Goal: Check status: Check status

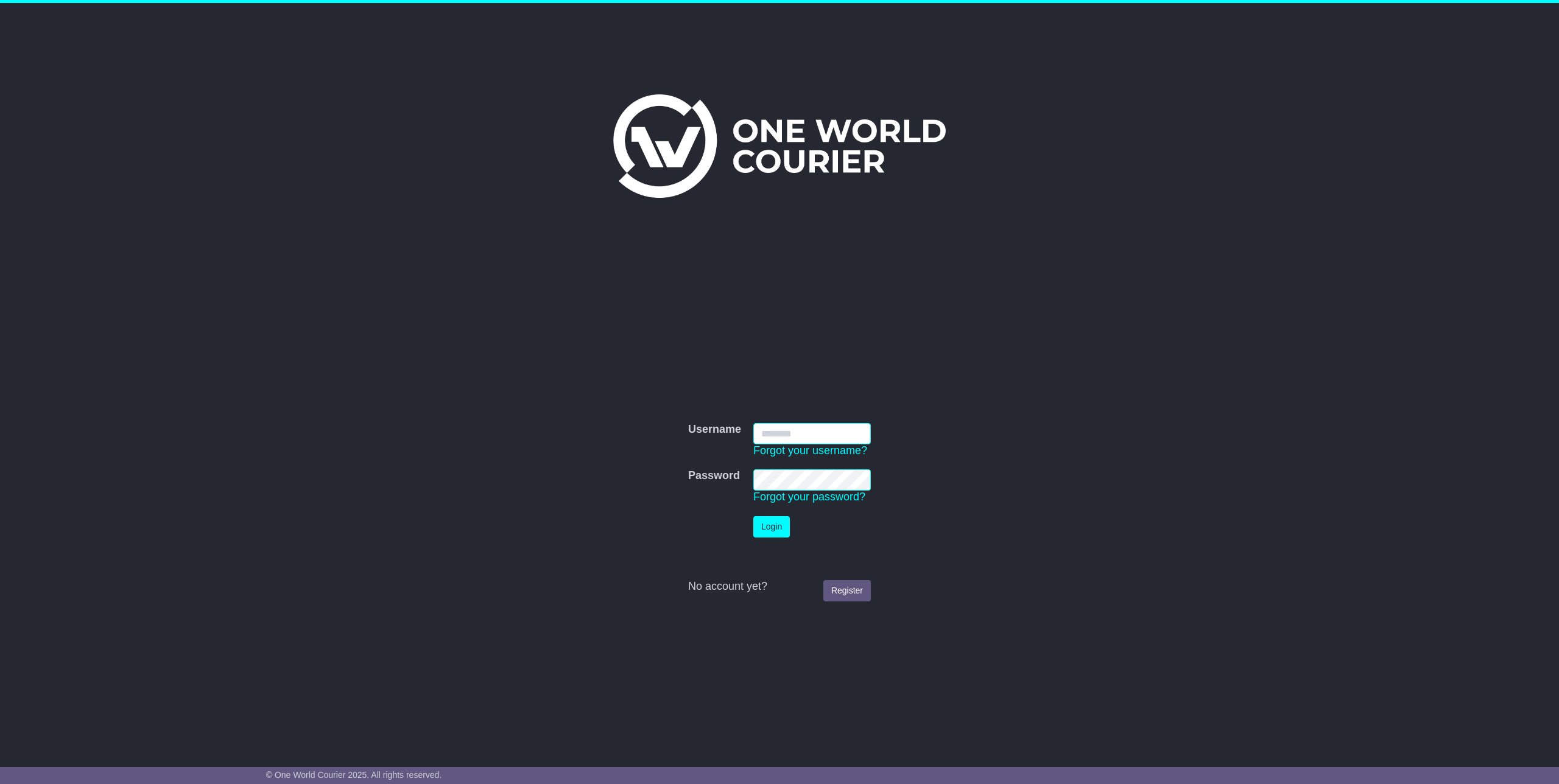
click at [776, 438] on input "Username" at bounding box center [811, 434] width 118 height 21
type input "**********"
click at [762, 530] on button "Login" at bounding box center [771, 527] width 36 height 21
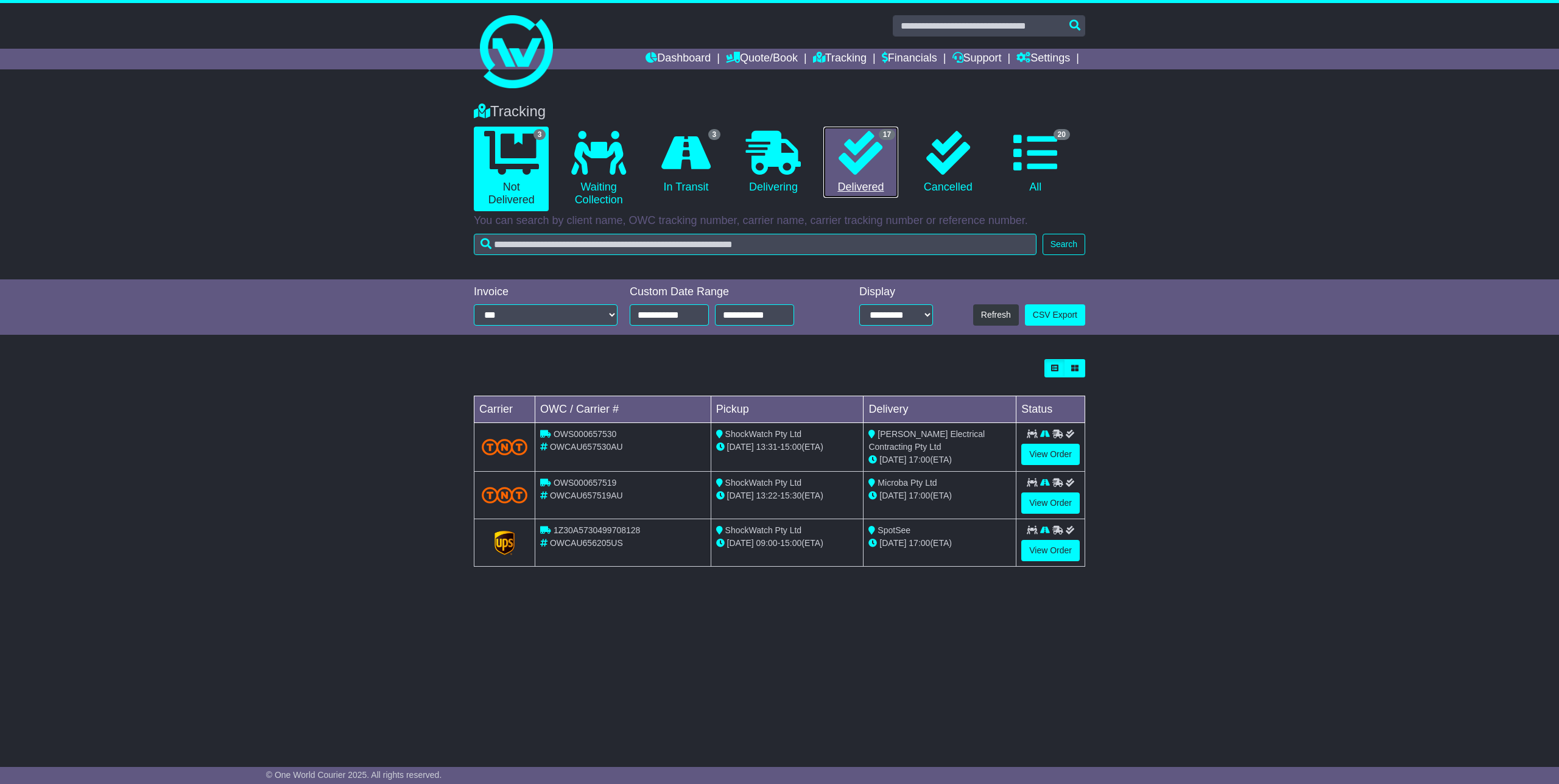
click at [869, 162] on icon at bounding box center [861, 153] width 44 height 44
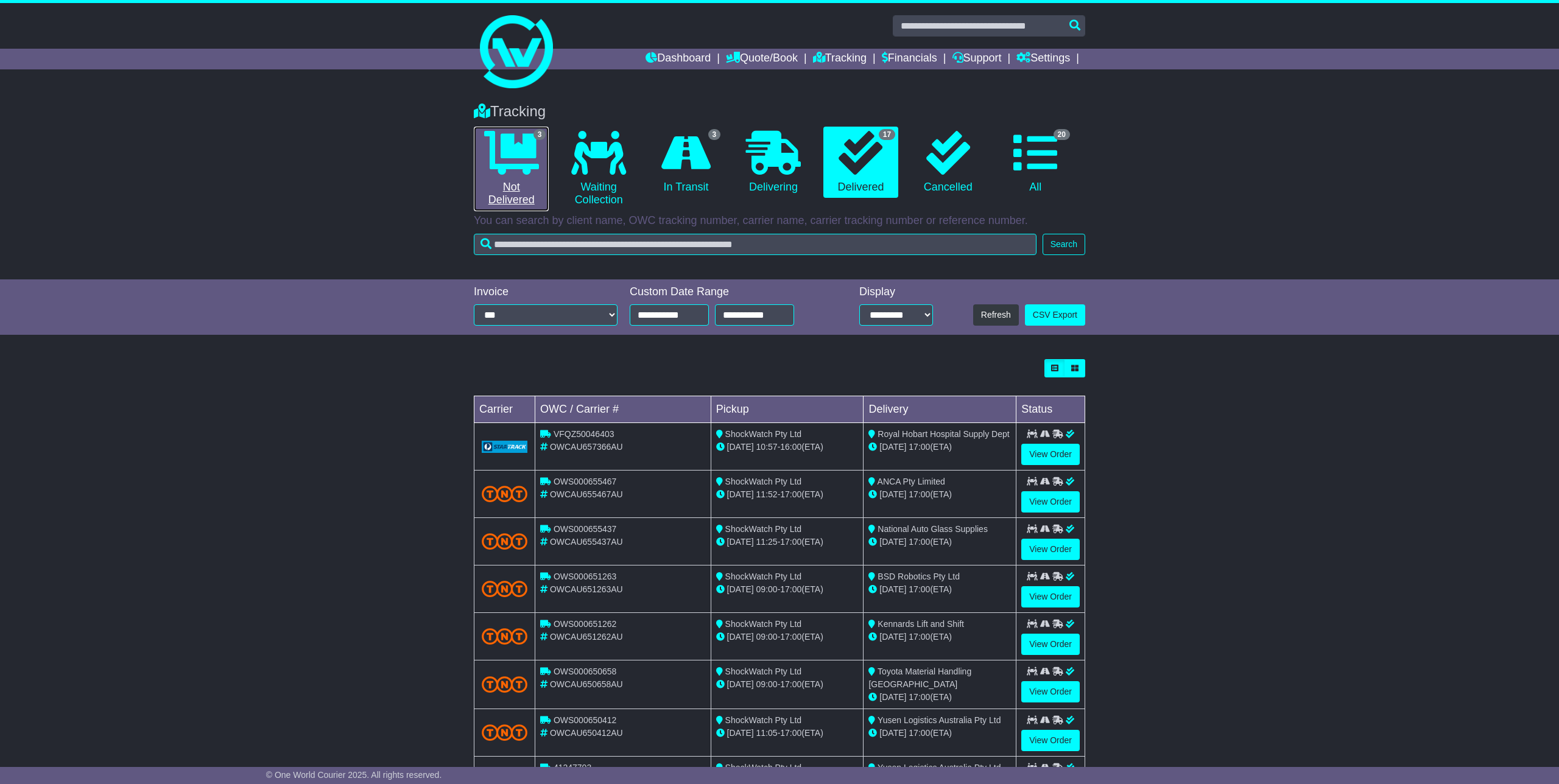
click at [513, 176] on link "3 Not Delivered" at bounding box center [511, 169] width 75 height 84
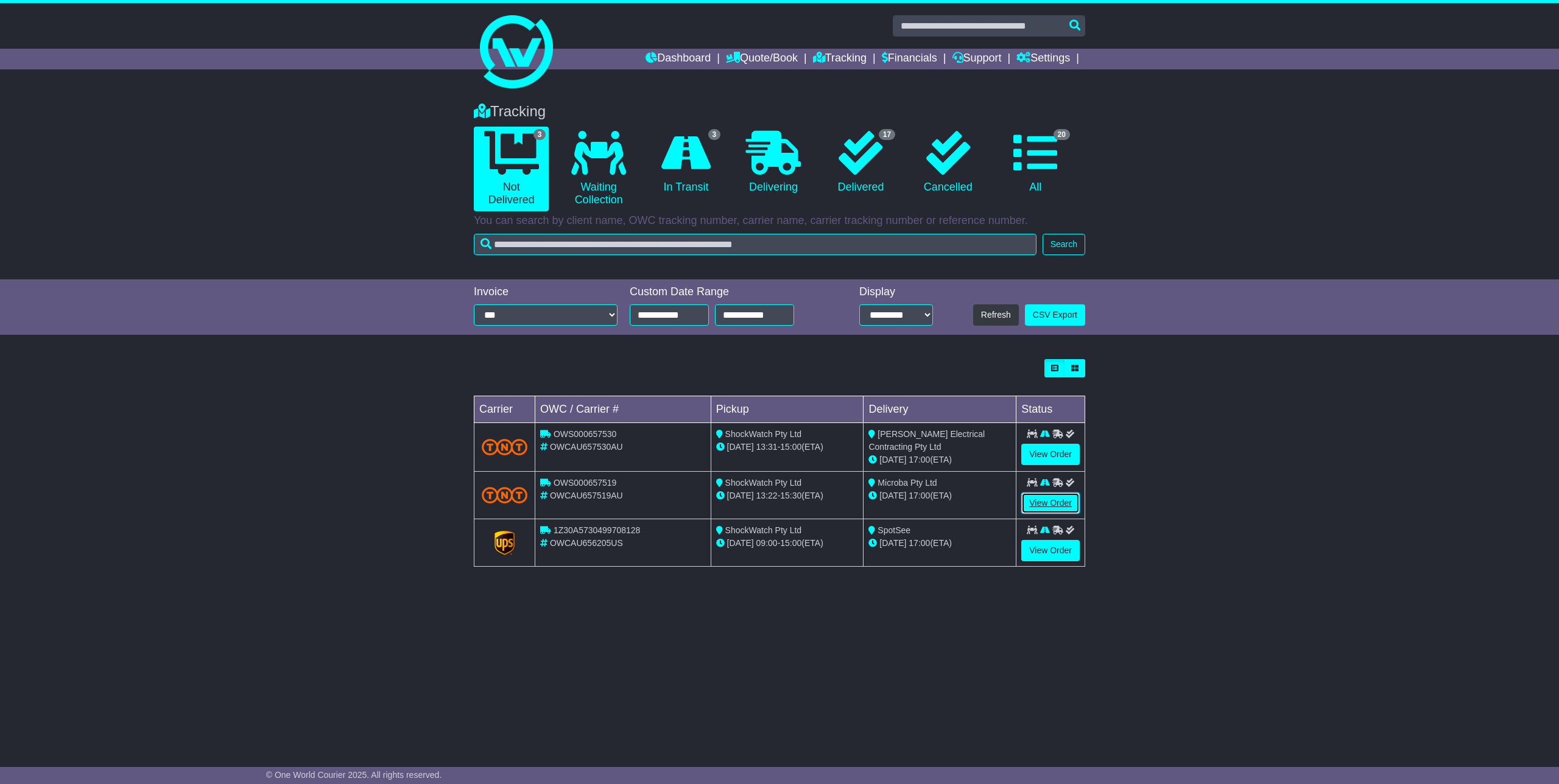
click at [1055, 495] on link "View Order" at bounding box center [1050, 503] width 59 height 21
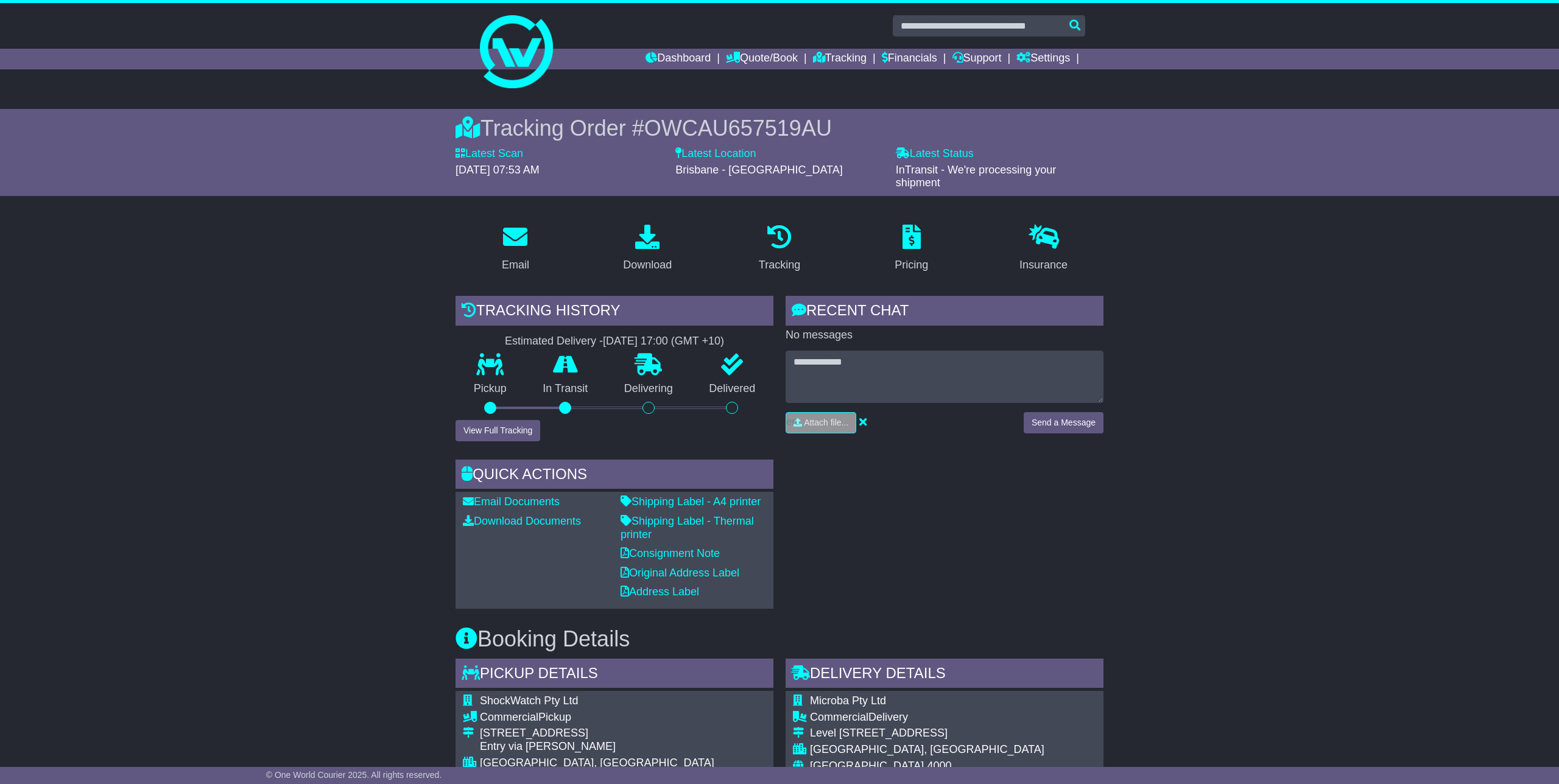
click at [481, 437] on div "Tracking history Estimated Delivery - [DATE] 17:00 (GMT +10) Pickup In Transit …" at bounding box center [614, 453] width 330 height 313
click at [492, 432] on button "View Full Tracking" at bounding box center [497, 431] width 84 height 21
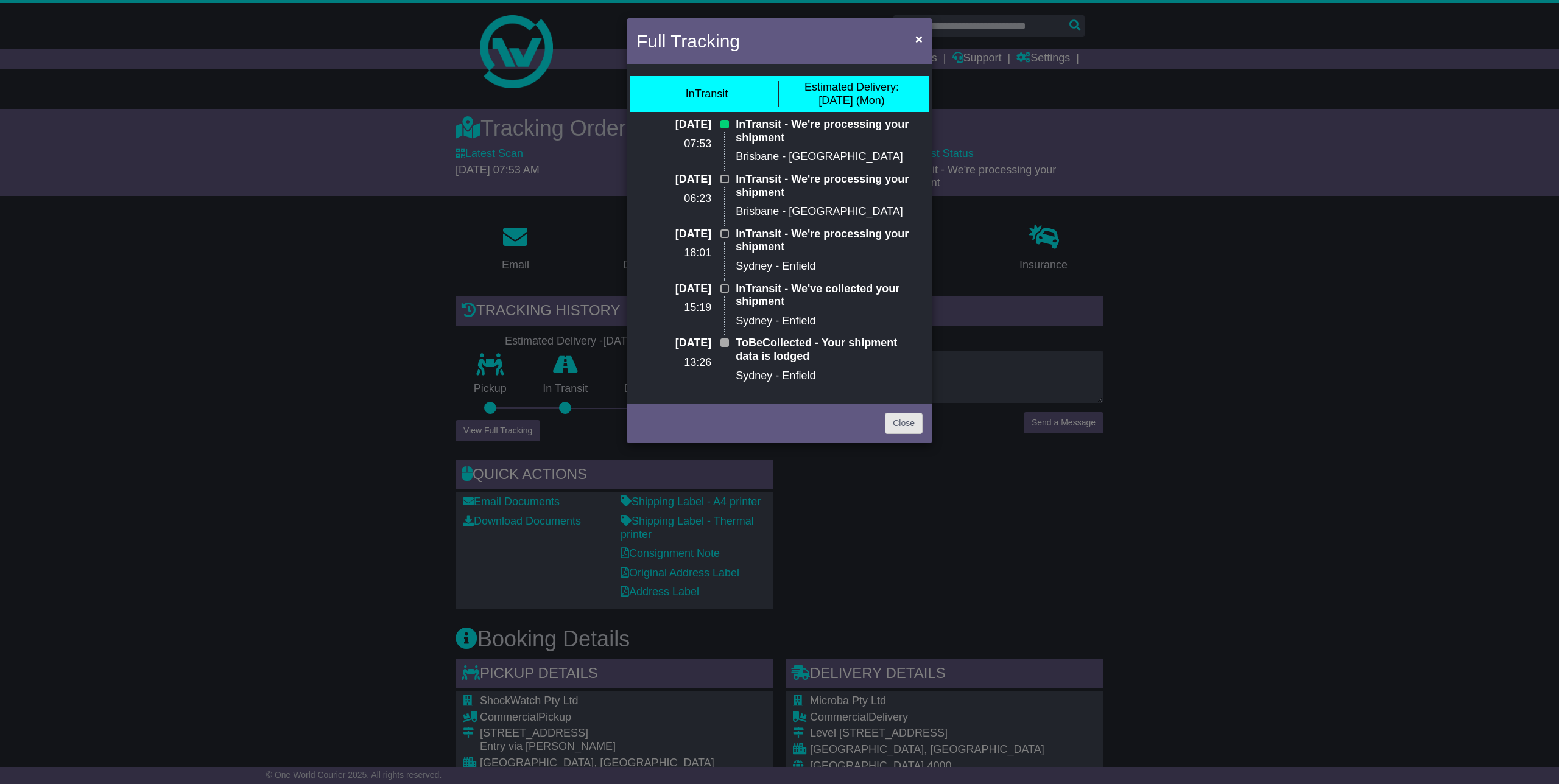
drag, startPoint x: 884, startPoint y: 443, endPoint x: 897, endPoint y: 428, distance: 19.8
click at [884, 441] on div "Close" at bounding box center [779, 422] width 305 height 43
click at [897, 428] on link "Close" at bounding box center [904, 423] width 38 height 21
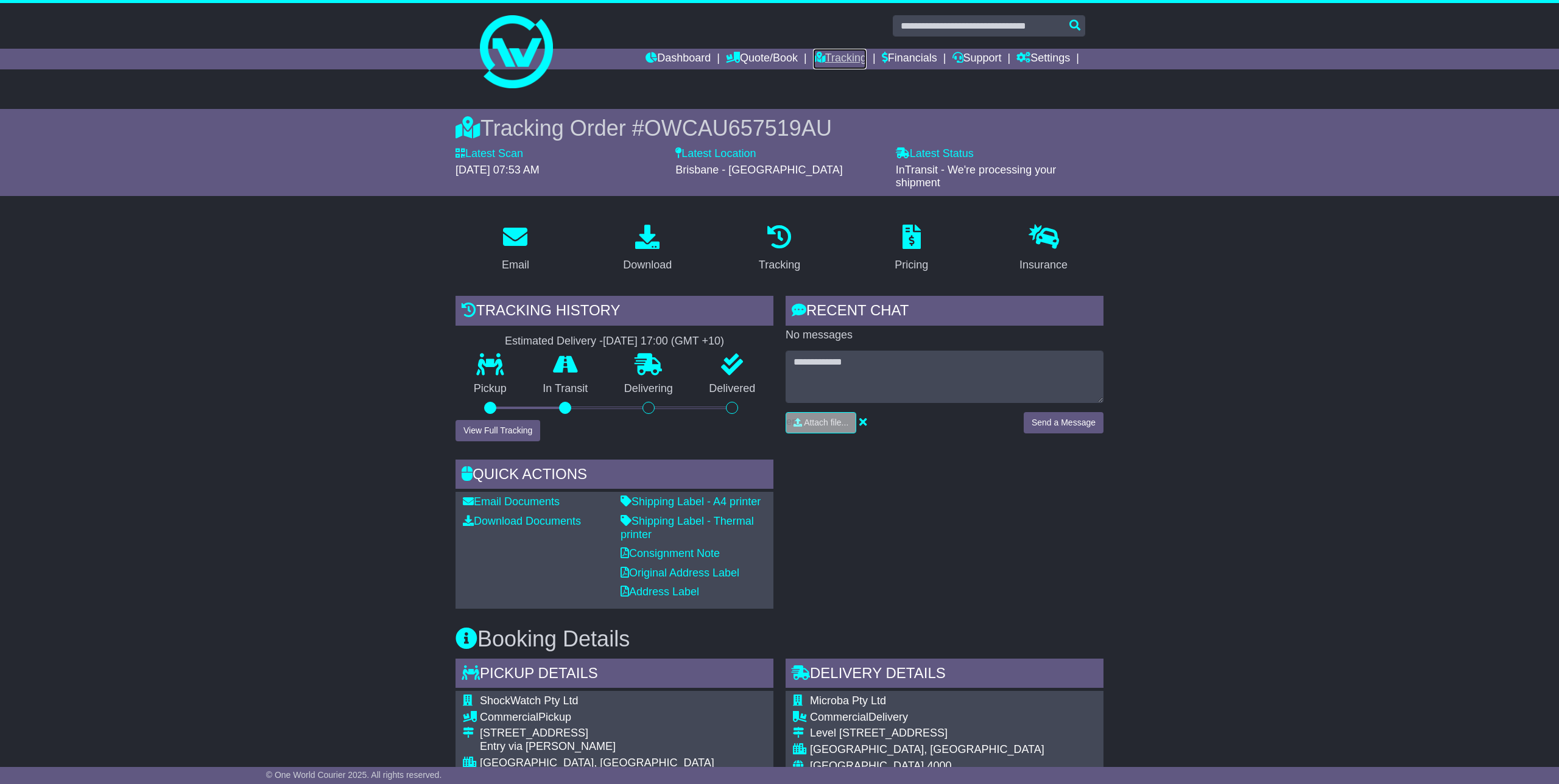
click at [824, 53] on link "Tracking" at bounding box center [840, 58] width 54 height 21
